Goal: Task Accomplishment & Management: Manage account settings

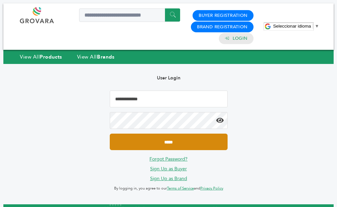
type input "**********"
click at [182, 140] on input "*****" at bounding box center [169, 142] width 118 height 16
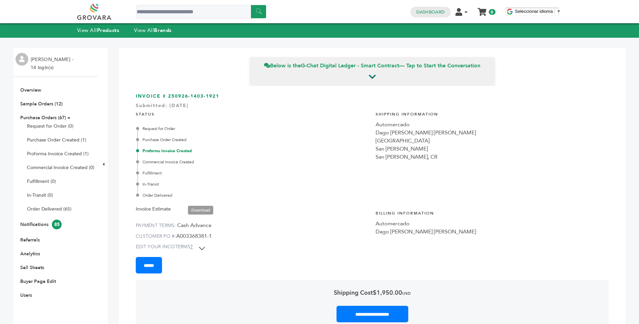
click at [199, 211] on link "Download" at bounding box center [200, 210] width 25 height 9
